Goal: Check status: Check status

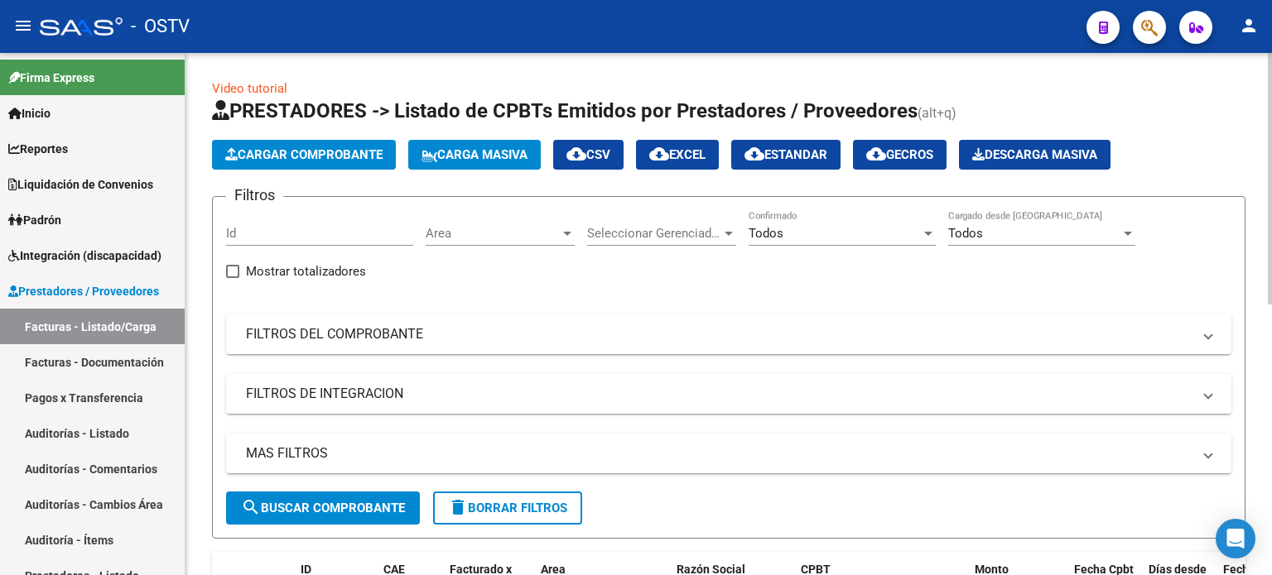
scroll to position [331, 0]
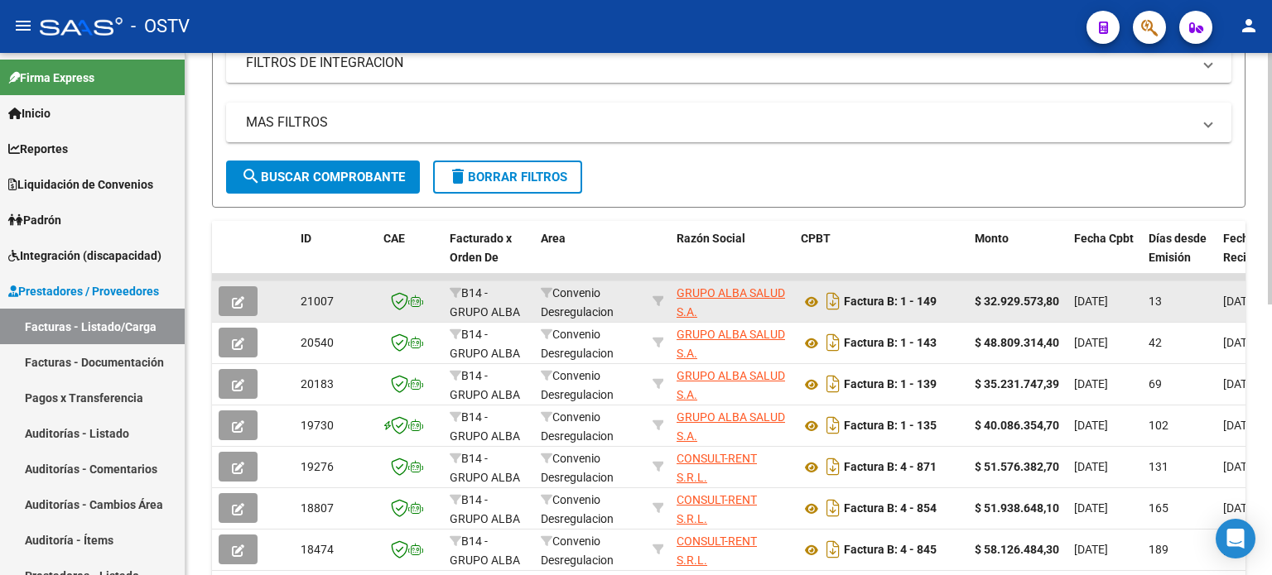
click at [764, 297] on span "GRUPO ALBA SALUD S.A." at bounding box center [730, 302] width 108 height 32
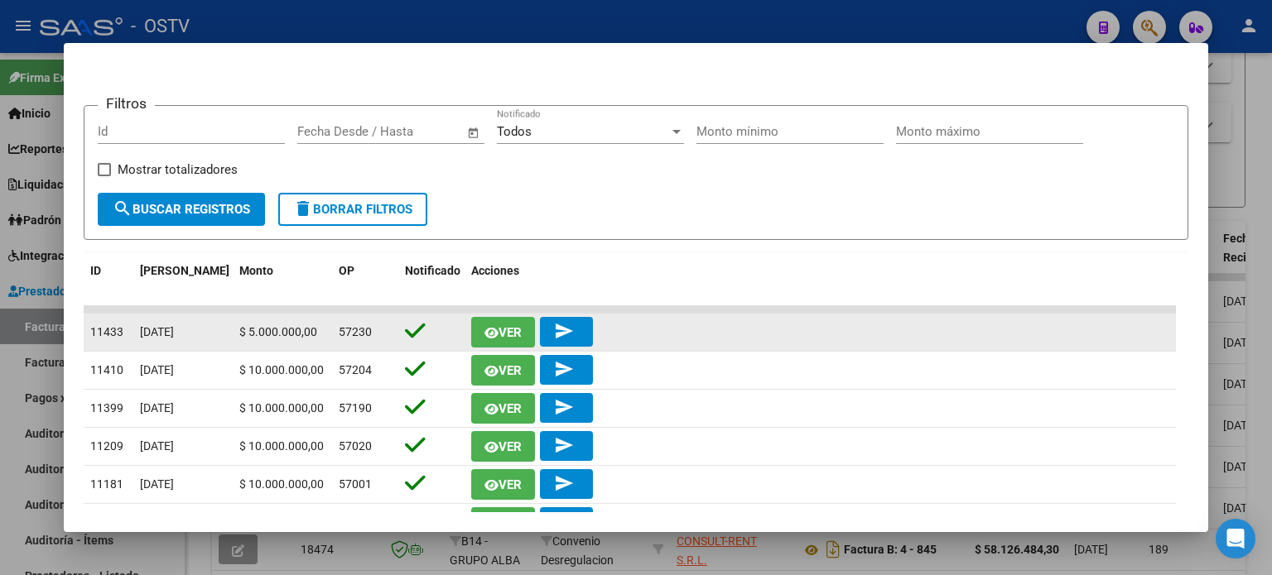
scroll to position [239, 0]
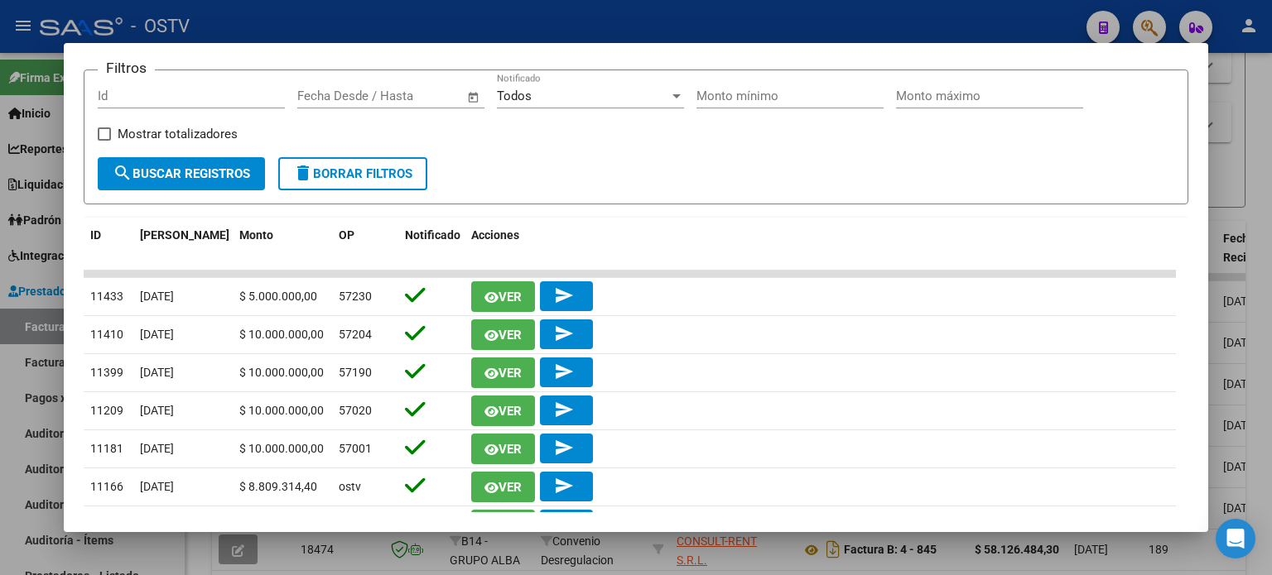
click at [987, 26] on div at bounding box center [636, 287] width 1272 height 575
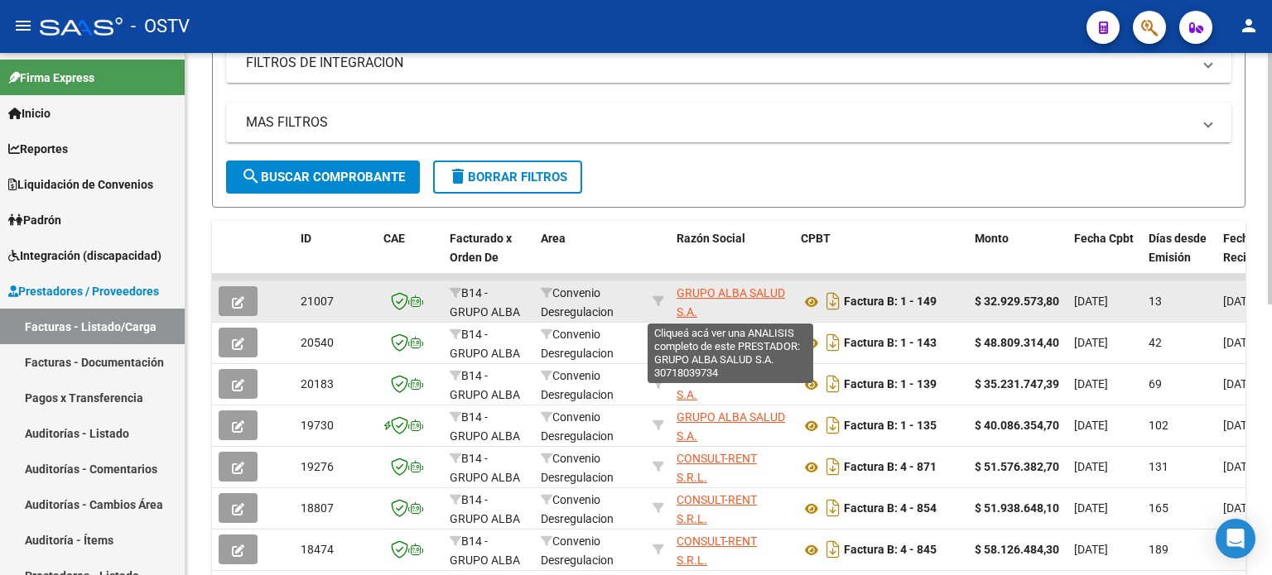
click at [729, 296] on span "GRUPO ALBA SALUD S.A." at bounding box center [730, 302] width 108 height 32
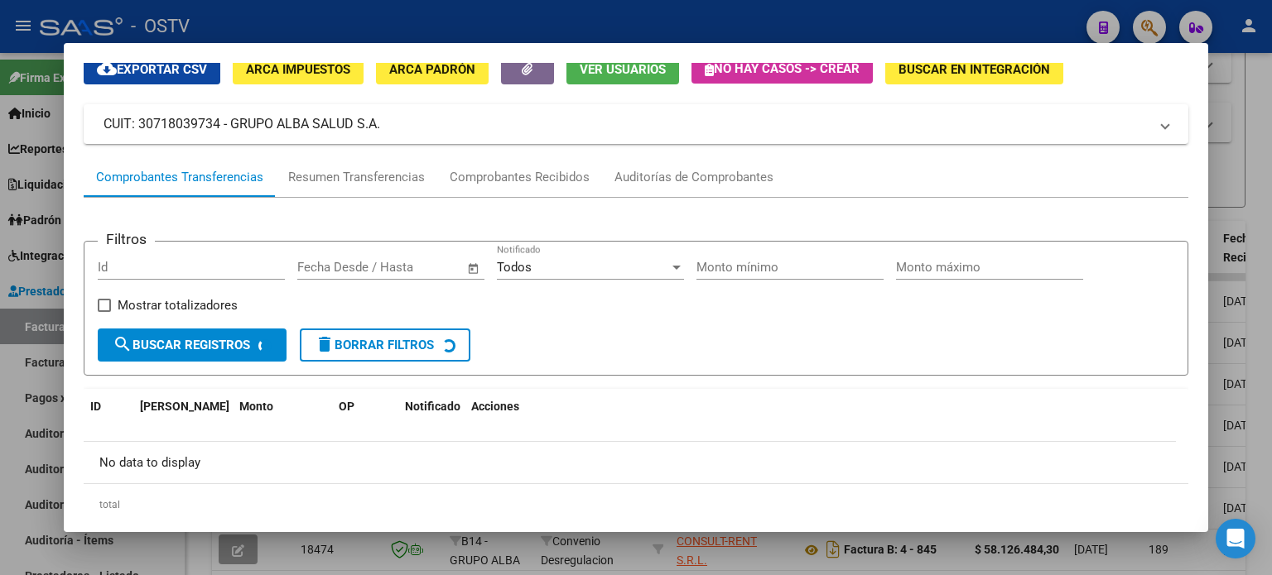
scroll to position [83, 0]
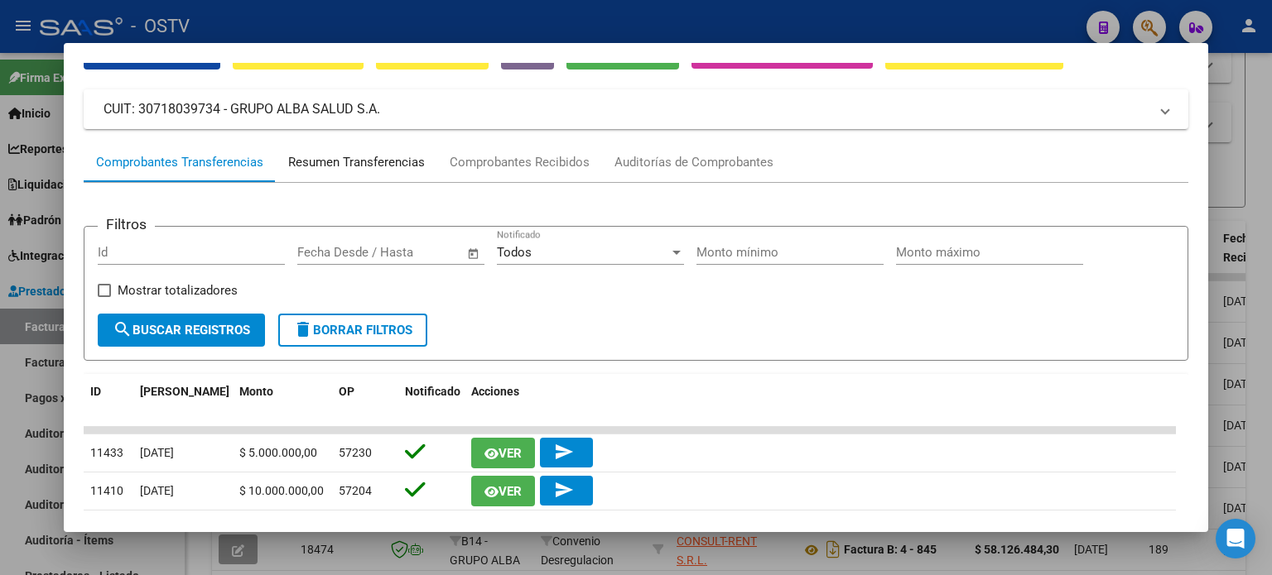
click at [369, 157] on div "Resumen Transferencias" at bounding box center [356, 162] width 137 height 19
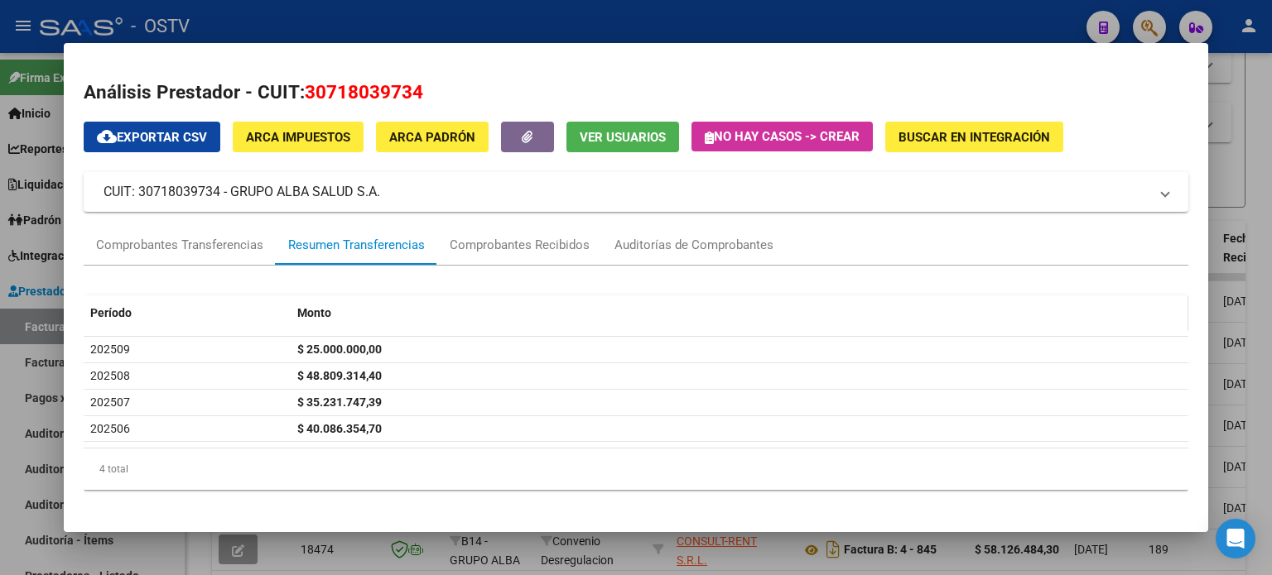
scroll to position [8, 0]
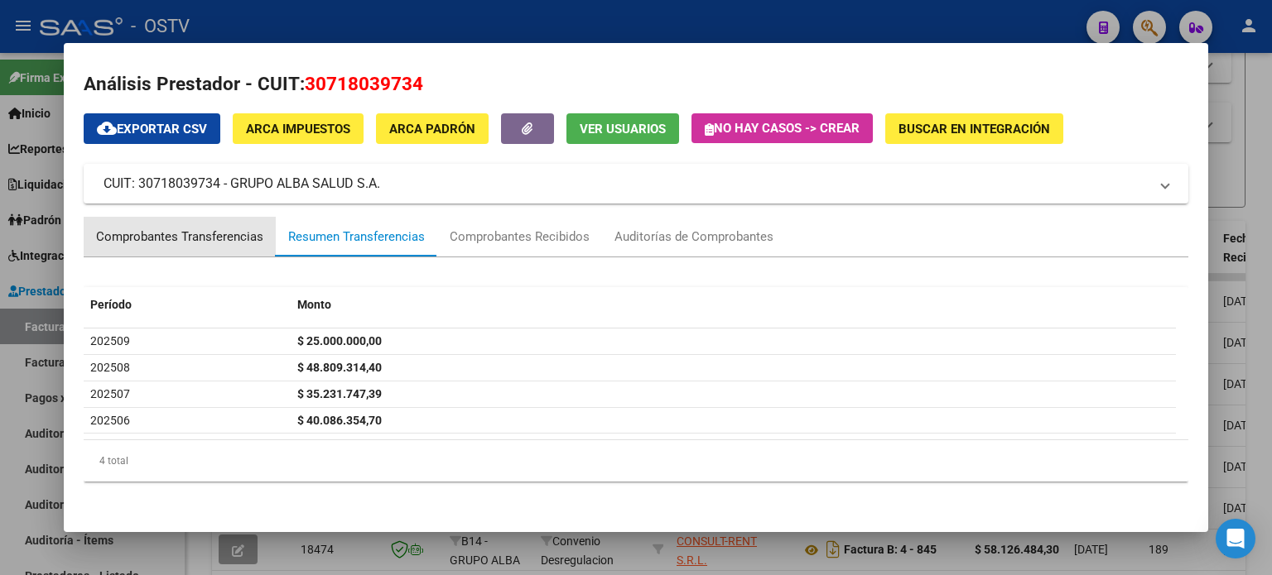
click at [186, 241] on div "Comprobantes Transferencias" at bounding box center [179, 237] width 167 height 19
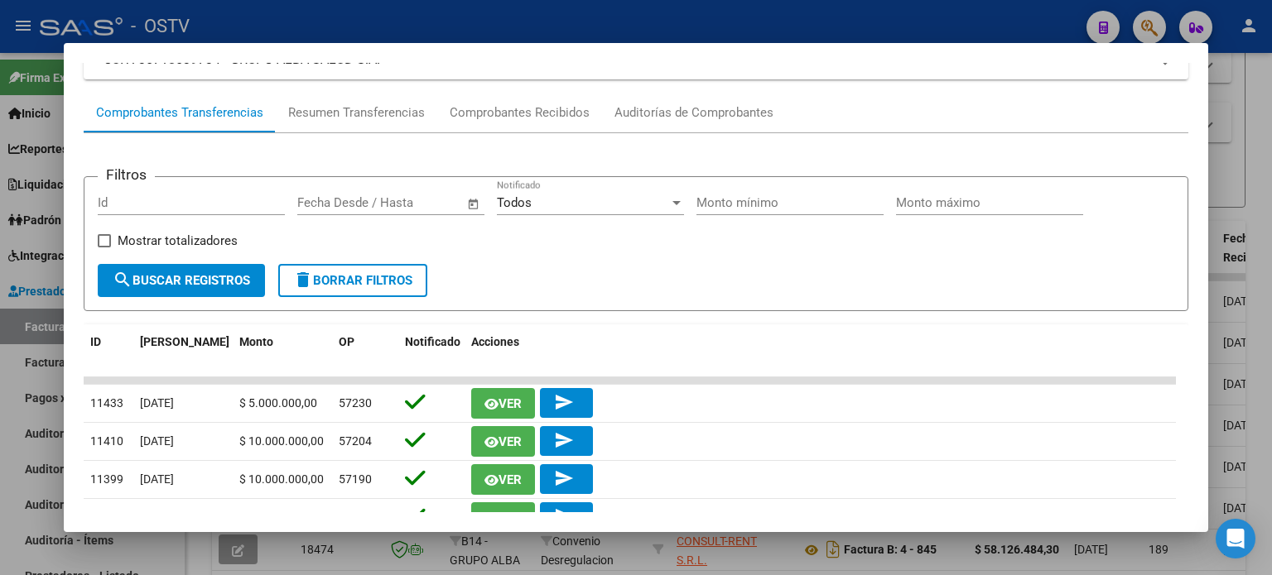
scroll to position [0, 0]
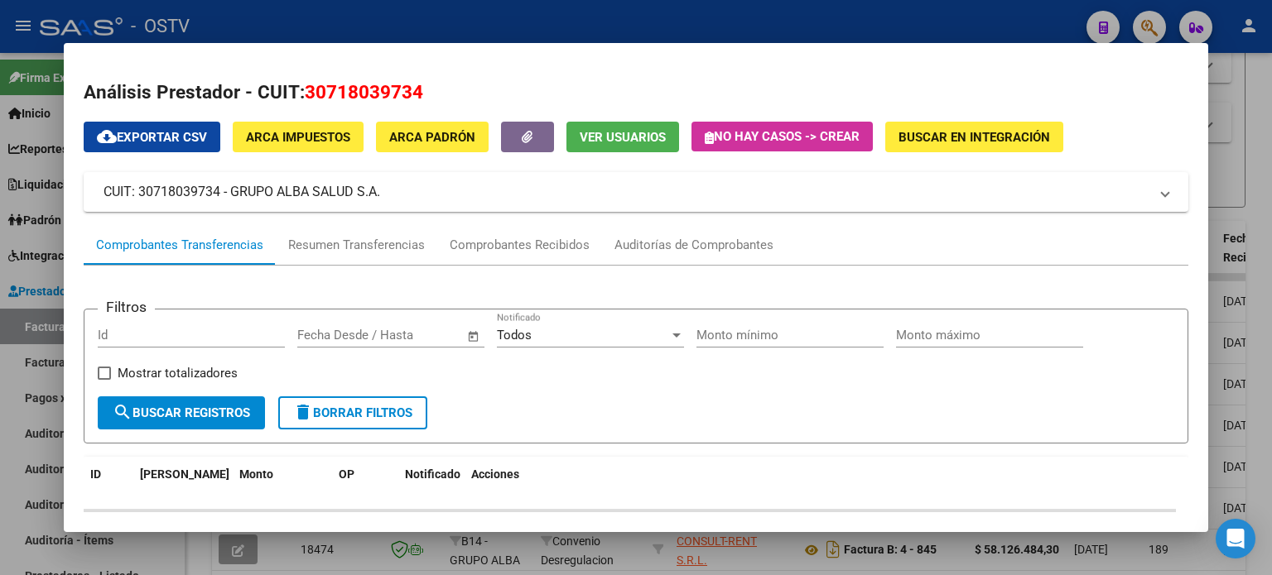
click at [1239, 128] on div at bounding box center [636, 287] width 1272 height 575
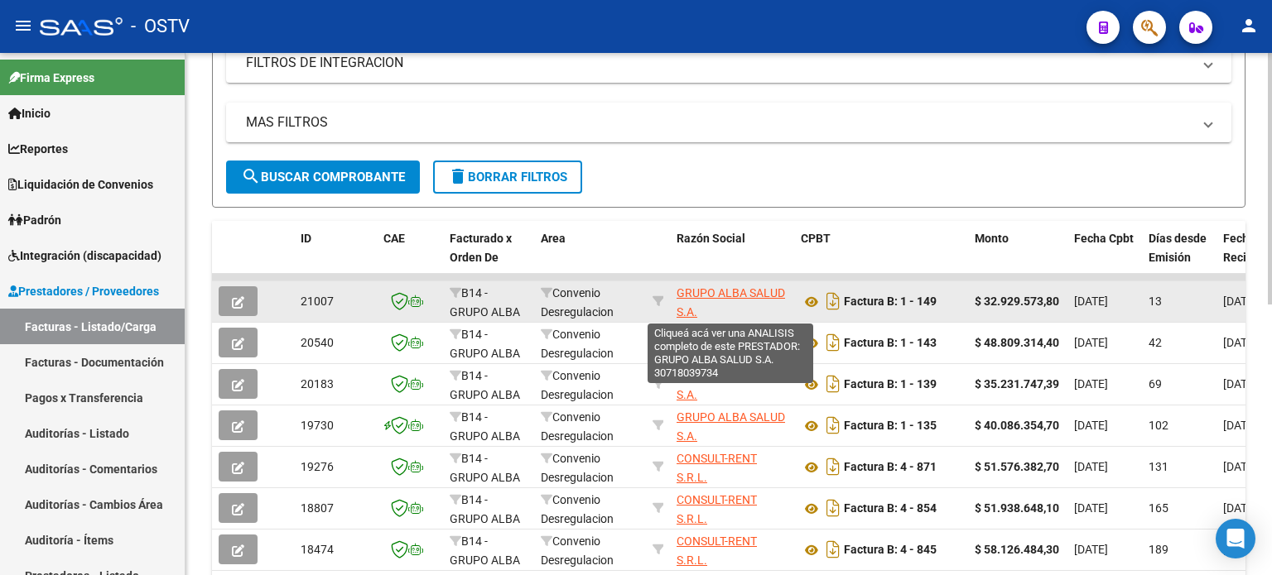
click at [763, 286] on span "GRUPO ALBA SALUD S.A." at bounding box center [730, 302] width 108 height 32
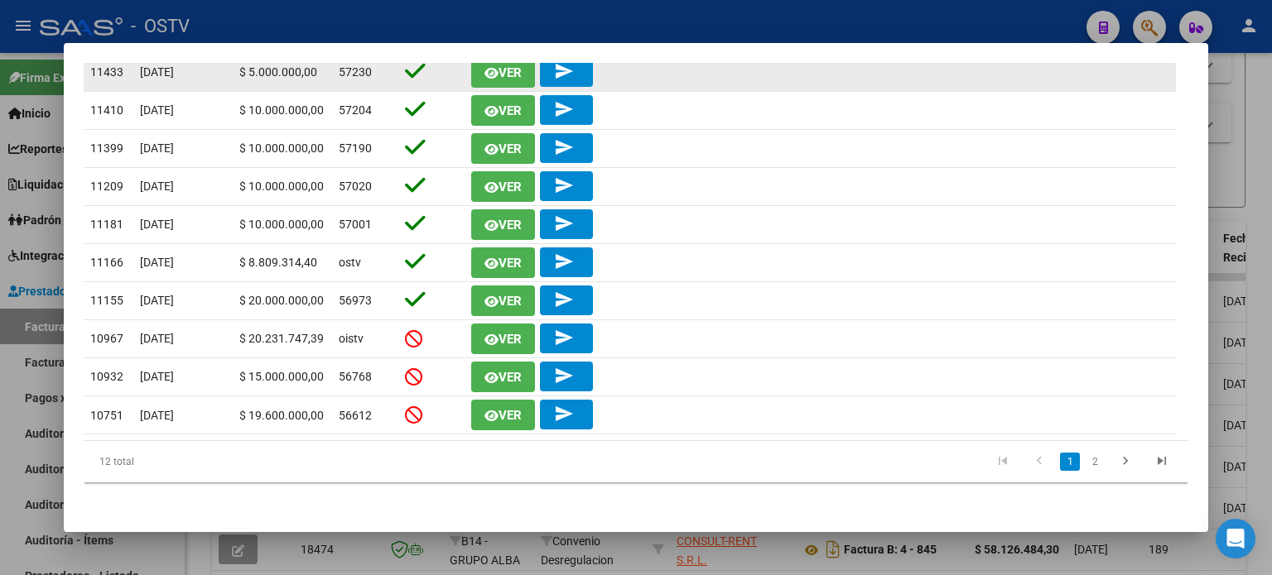
scroll to position [132, 0]
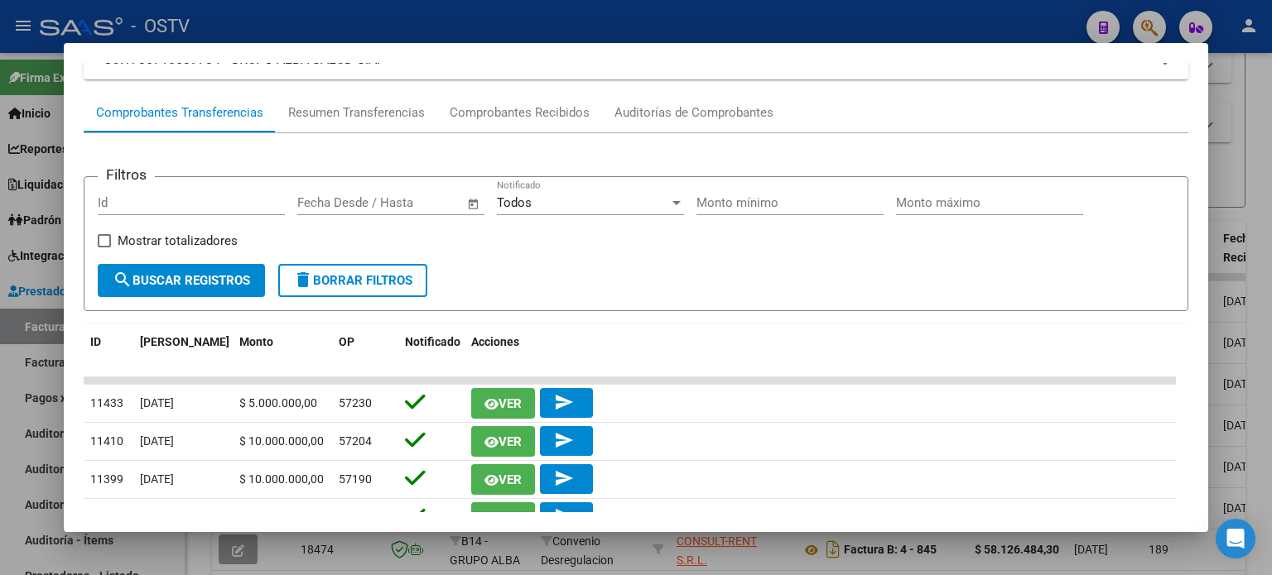
click at [908, 22] on div at bounding box center [636, 287] width 1272 height 575
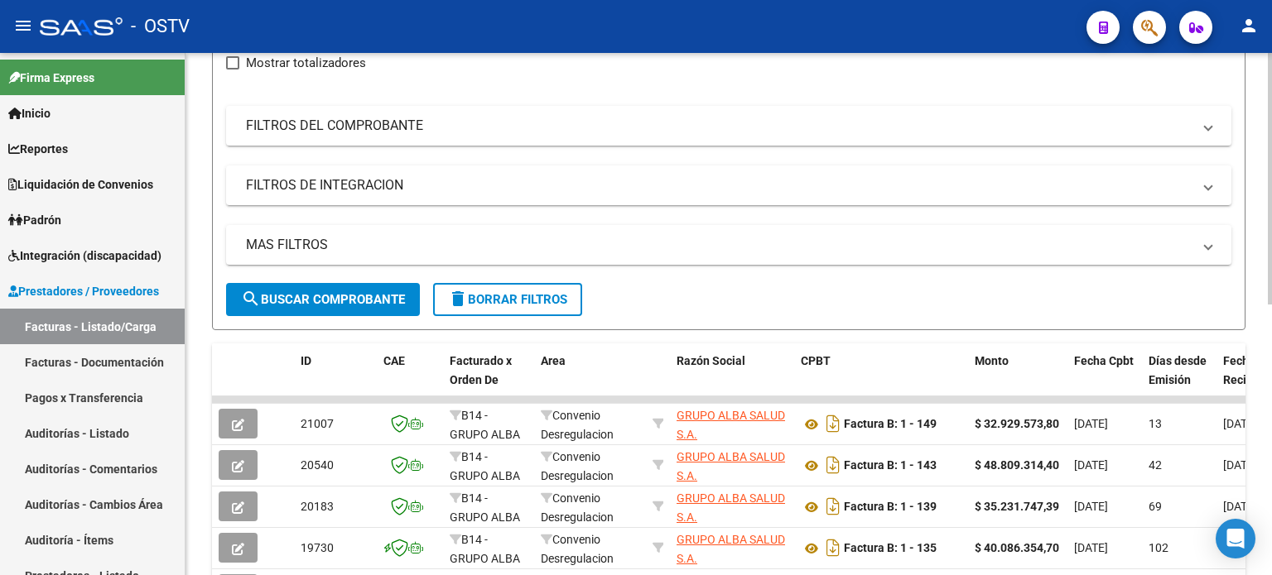
scroll to position [248, 0]
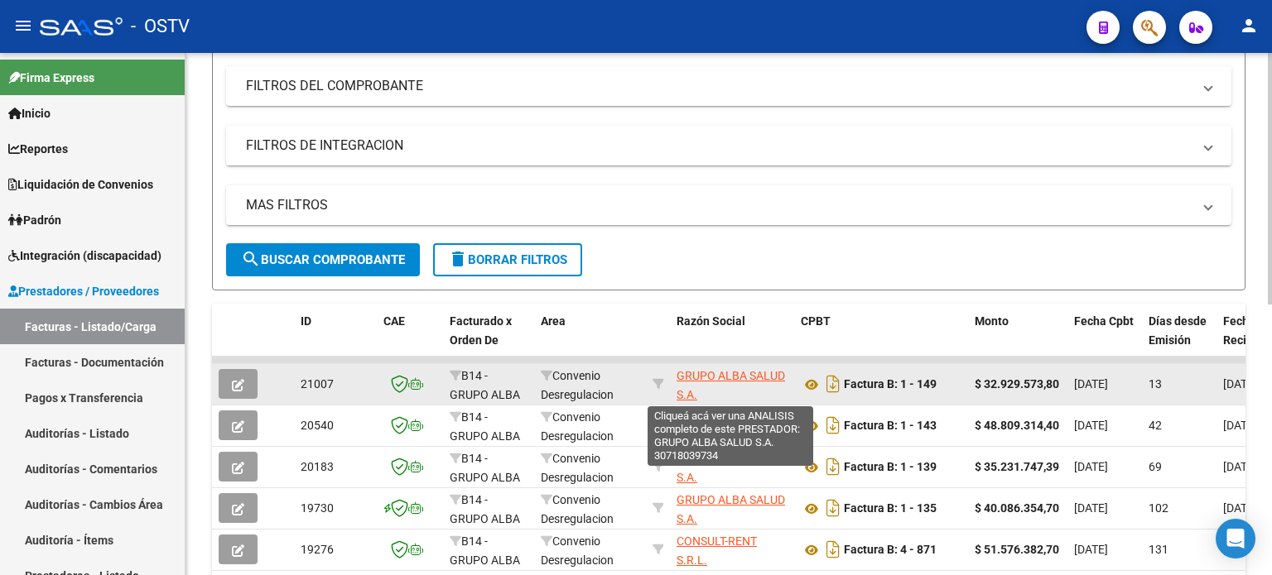
click at [726, 377] on span "GRUPO ALBA SALUD S.A." at bounding box center [730, 385] width 108 height 32
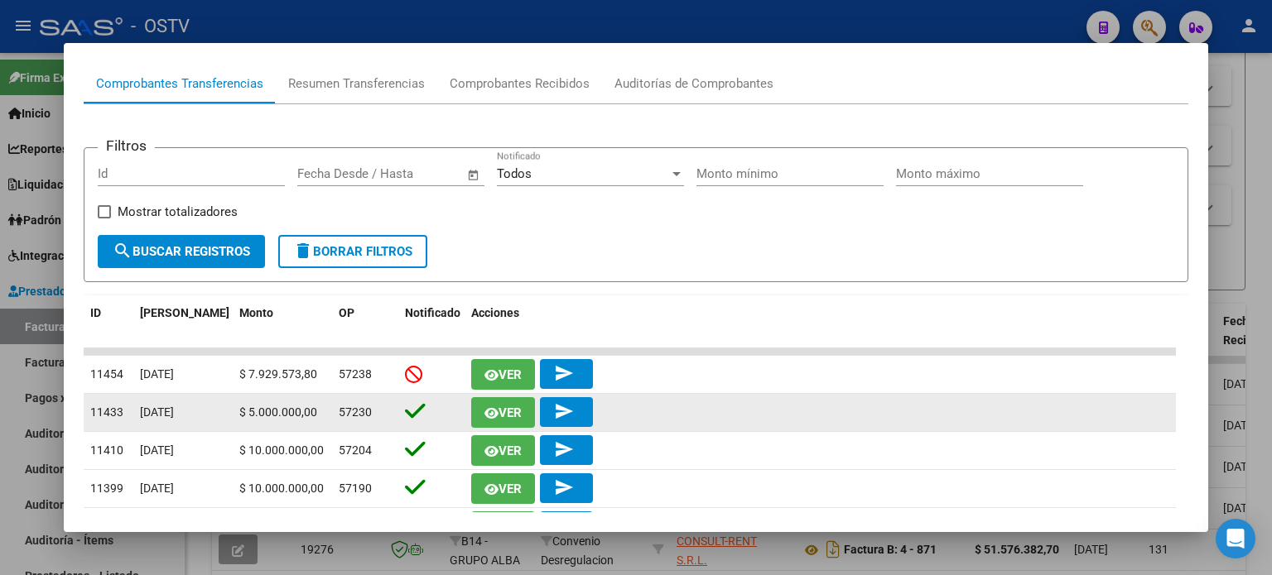
scroll to position [239, 0]
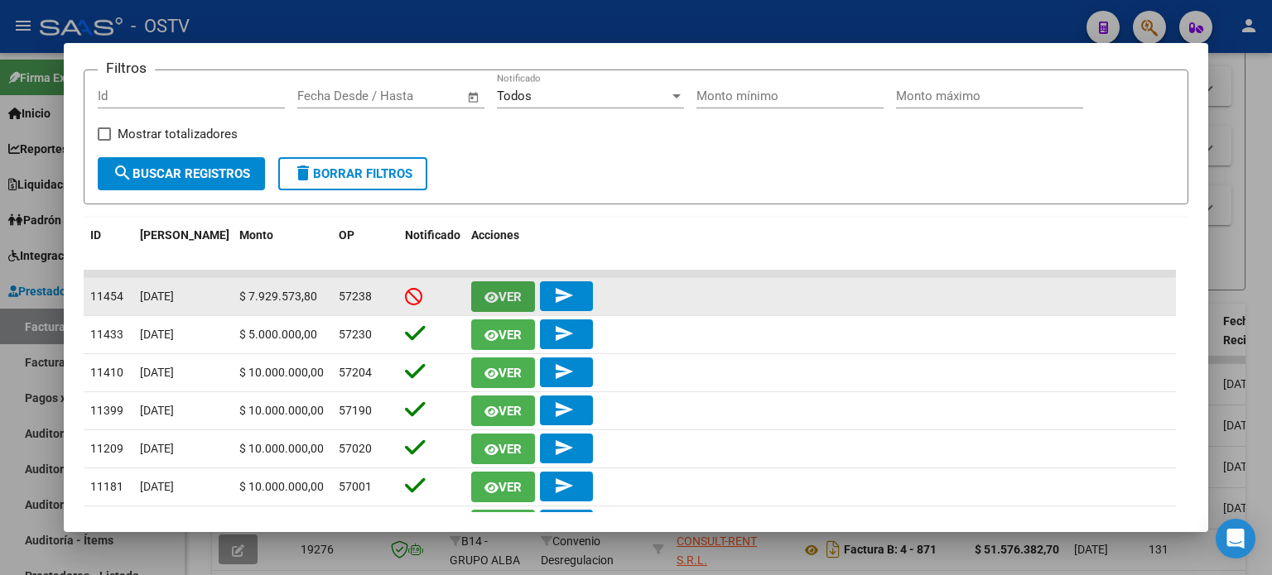
click at [516, 291] on span "Ver" at bounding box center [509, 297] width 23 height 15
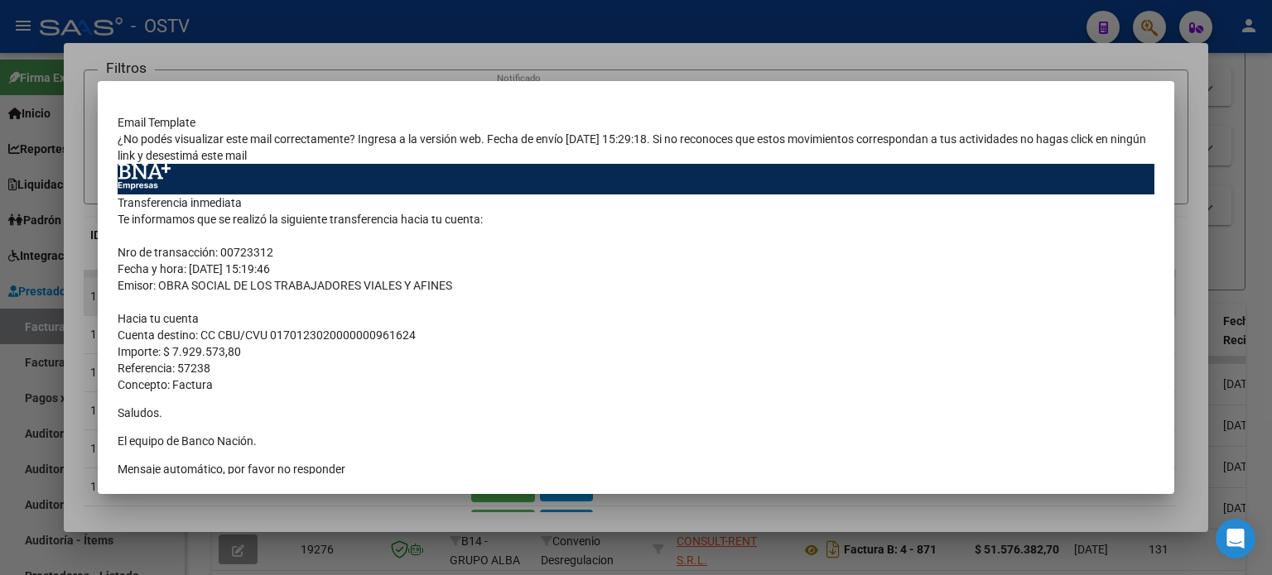
scroll to position [96, 0]
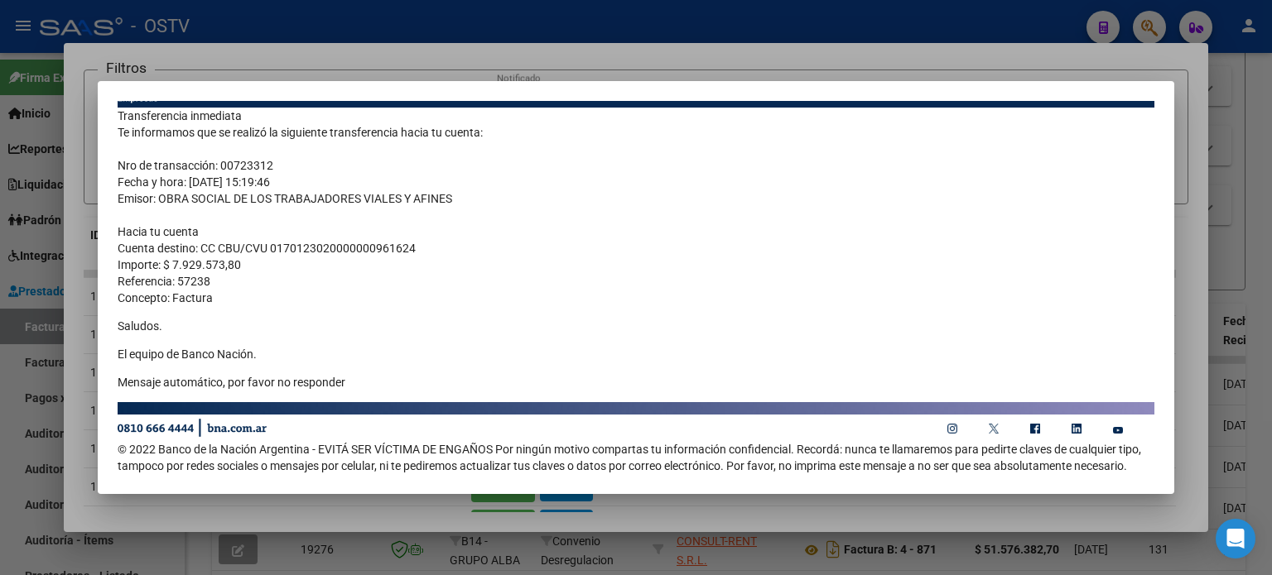
click at [399, 8] on div at bounding box center [636, 287] width 1272 height 575
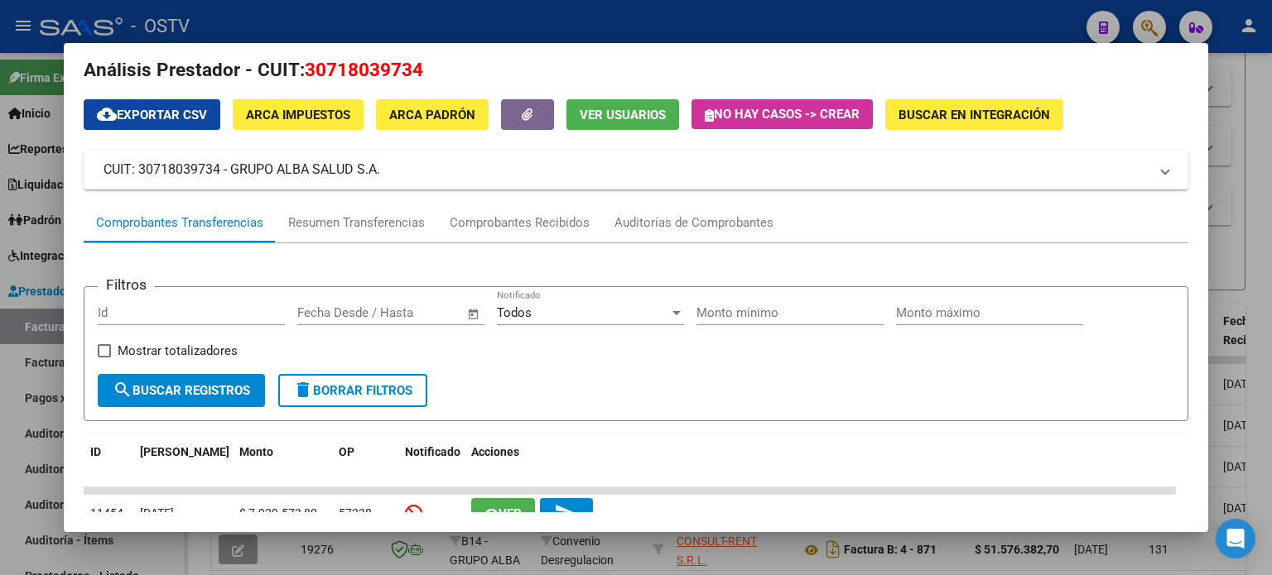
scroll to position [0, 0]
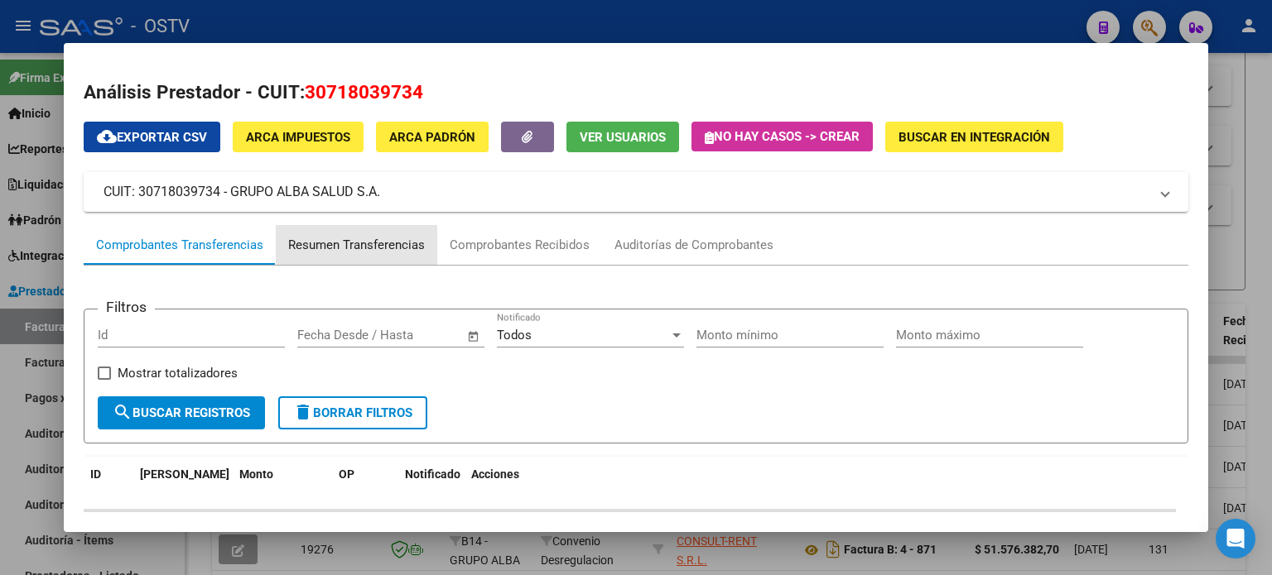
click at [350, 248] on div "Resumen Transferencias" at bounding box center [356, 245] width 137 height 19
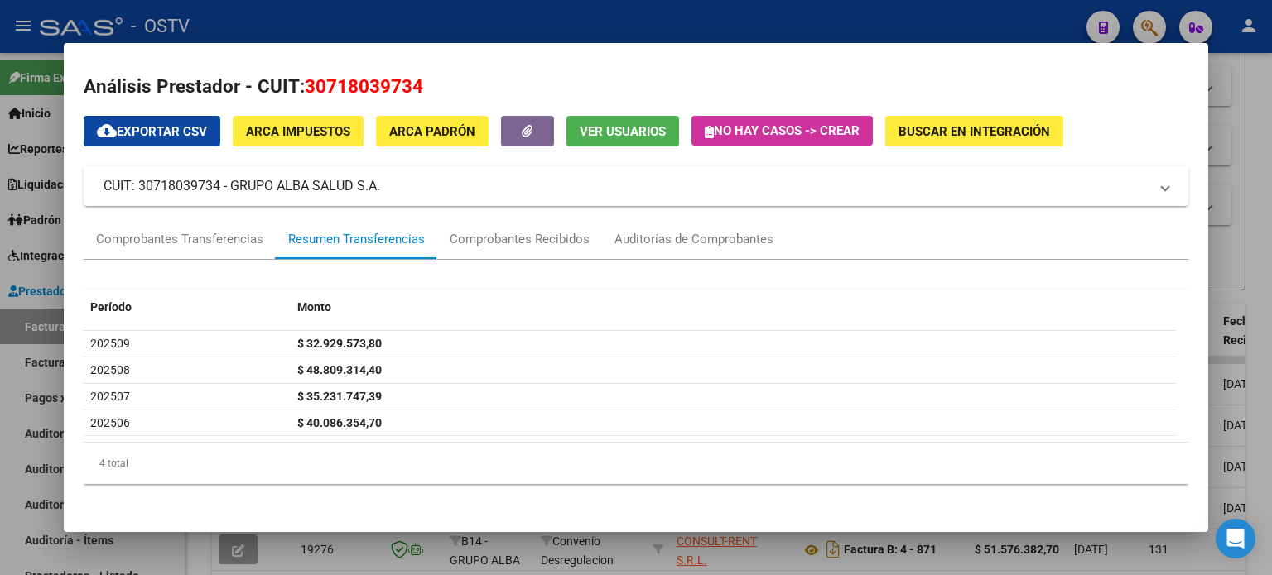
scroll to position [8, 0]
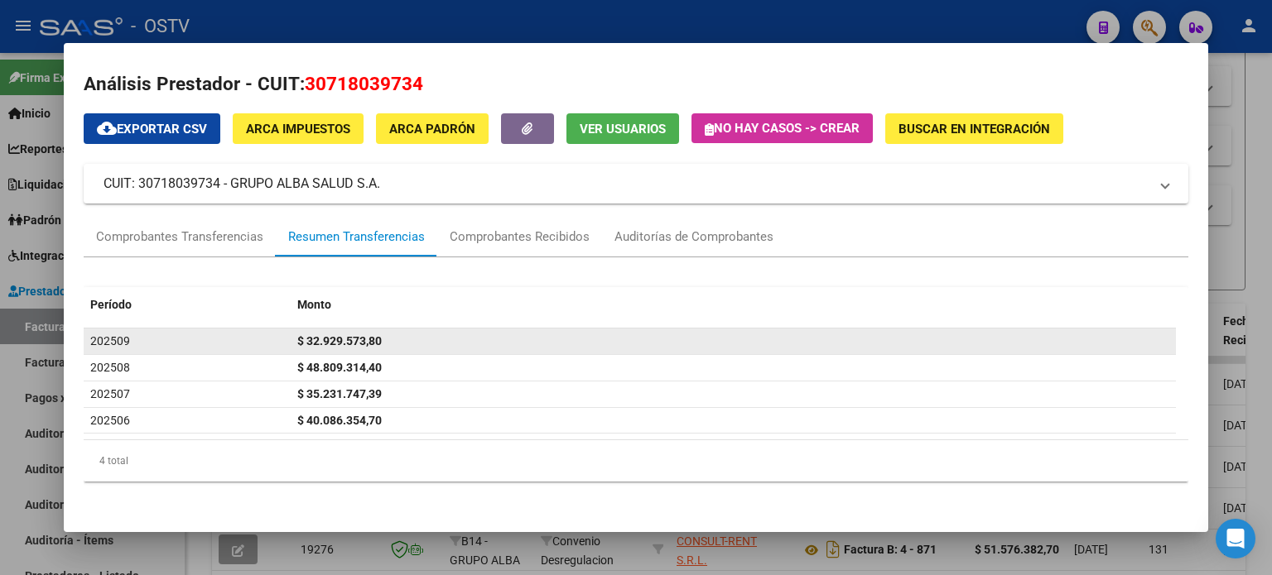
click at [348, 336] on span "$ 32.929.573,80" at bounding box center [339, 341] width 84 height 13
drag, startPoint x: 281, startPoint y: 326, endPoint x: 162, endPoint y: 343, distance: 119.6
click at [278, 327] on datatable-header "Período Monto" at bounding box center [630, 307] width 1092 height 41
click at [118, 338] on span "202509" at bounding box center [110, 341] width 40 height 13
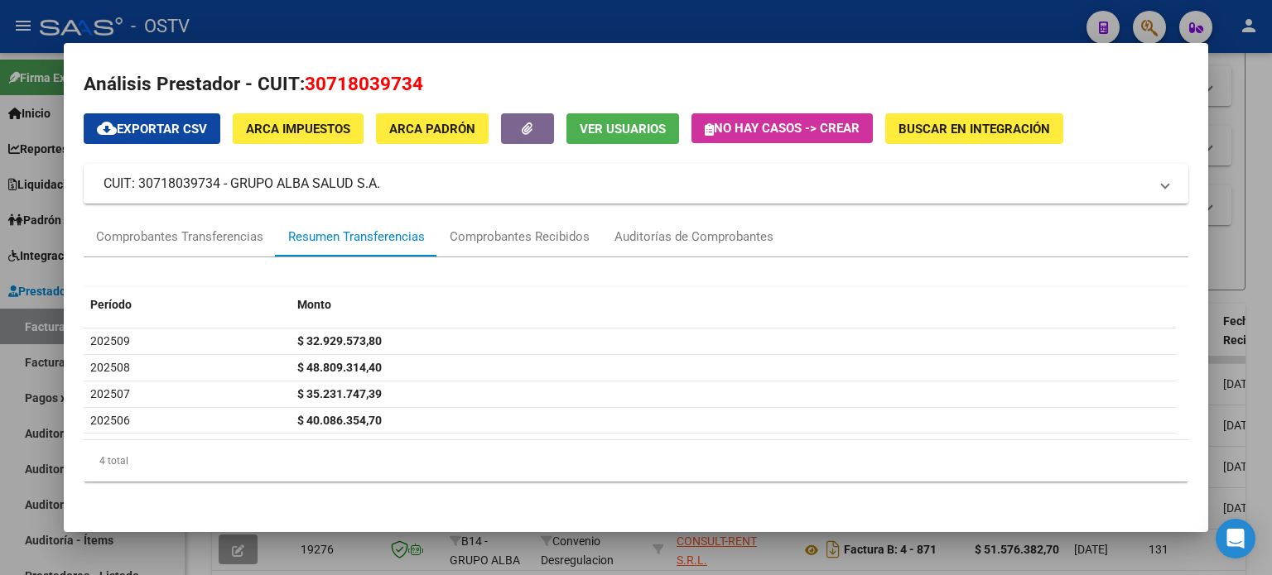
click at [328, 19] on div at bounding box center [636, 287] width 1272 height 575
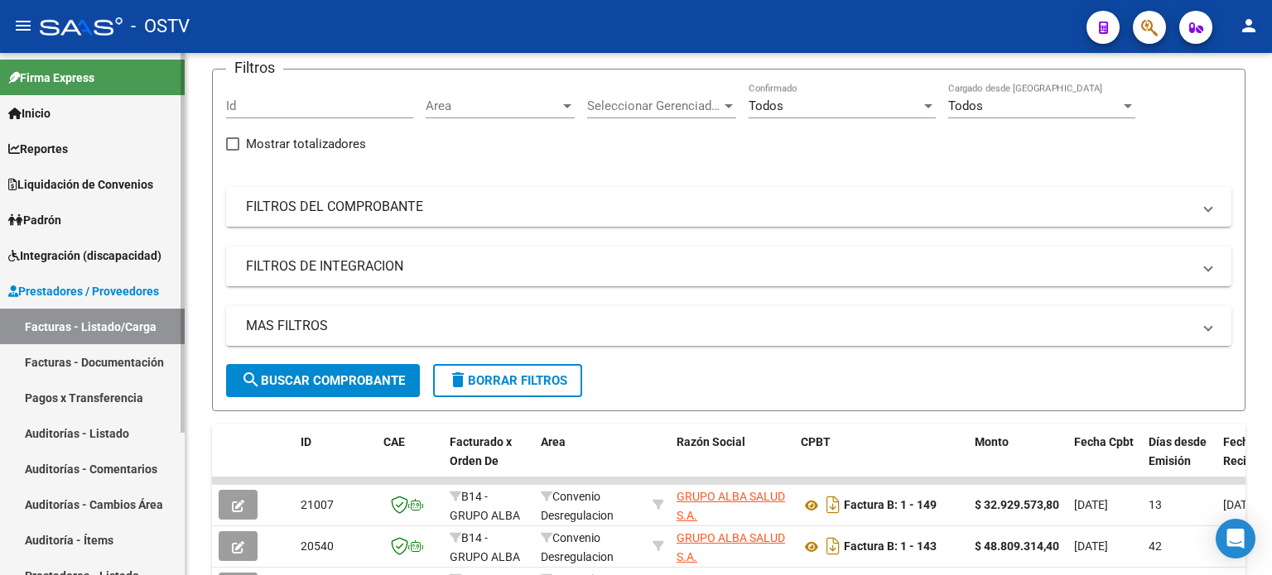
scroll to position [0, 0]
